Goal: Find specific page/section: Find specific page/section

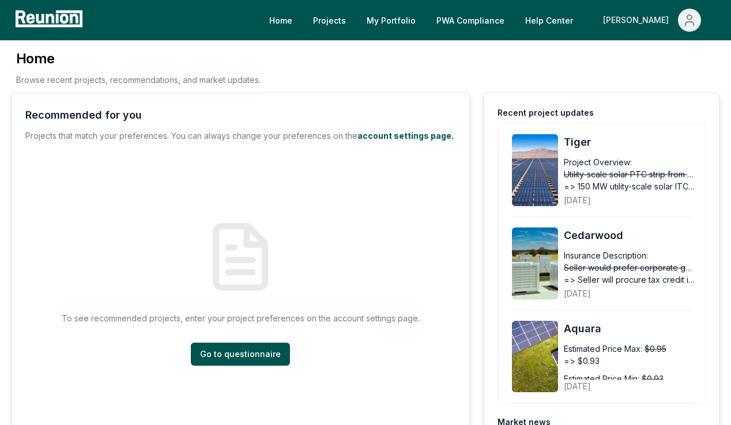
click at [651, 18] on div "[PERSON_NAME]" at bounding box center [638, 20] width 70 height 23
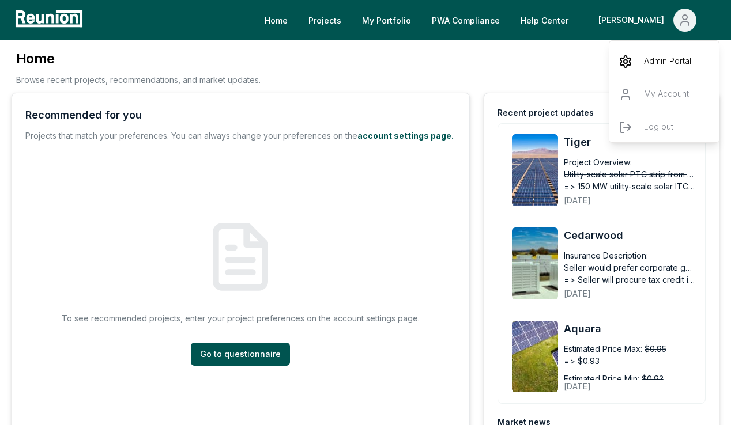
click at [649, 59] on p "Admin Portal" at bounding box center [667, 62] width 47 height 14
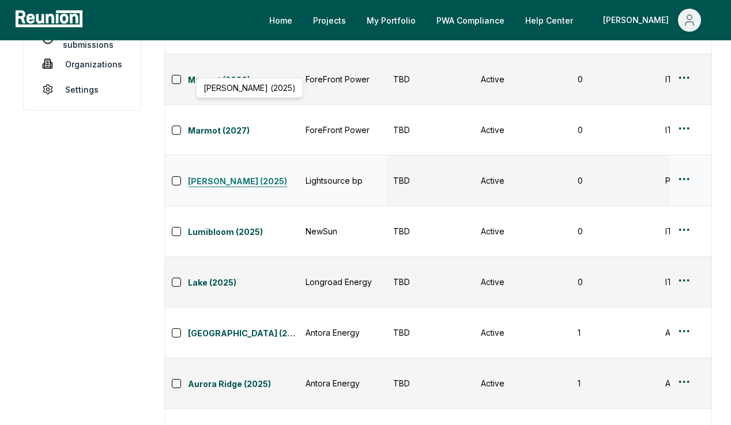
scroll to position [197, 0]
